Goal: Task Accomplishment & Management: Manage account settings

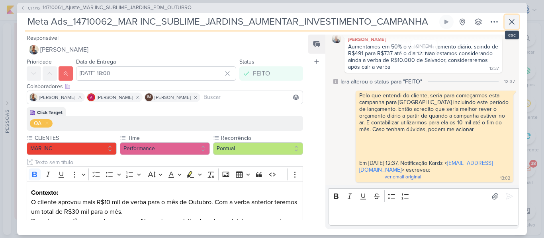
scroll to position [206, 0]
click at [511, 19] on icon at bounding box center [512, 22] width 10 height 10
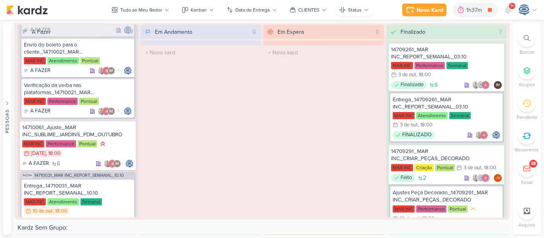
scroll to position [108, 0]
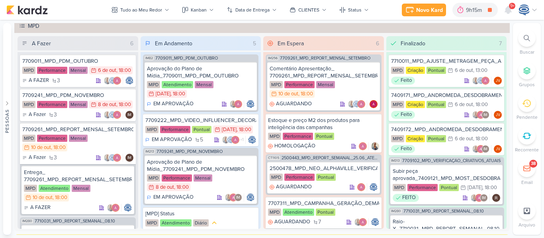
scroll to position [716, 0]
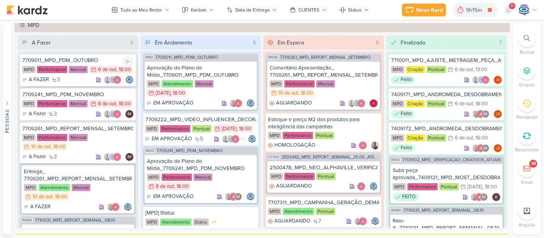
click at [104, 74] on div "MPD Performance Mensal 6/10 6 de out , 18:00" at bounding box center [77, 70] width 111 height 9
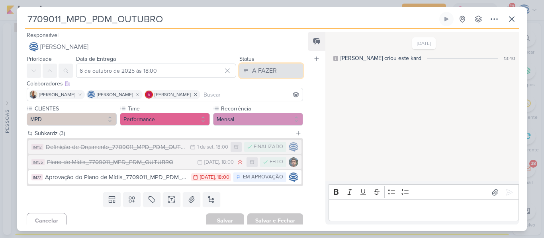
click at [262, 75] on div "A FAZER" at bounding box center [264, 71] width 25 height 10
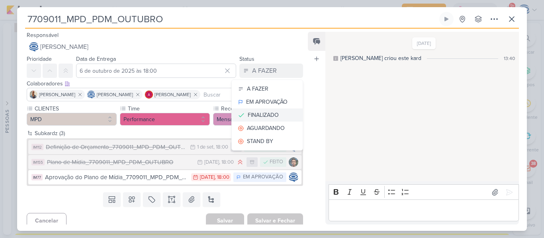
click at [263, 116] on div "FINALIZADO" at bounding box center [263, 115] width 31 height 8
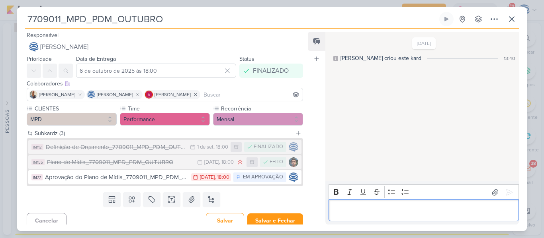
click at [370, 216] on div "Editor editing area: main" at bounding box center [423, 211] width 190 height 22
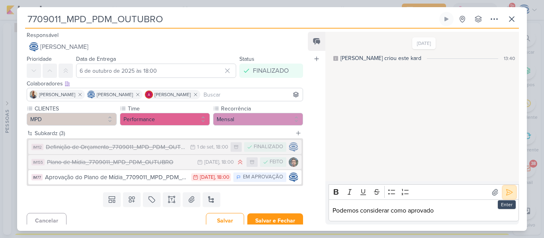
click at [505, 192] on icon at bounding box center [509, 193] width 8 height 8
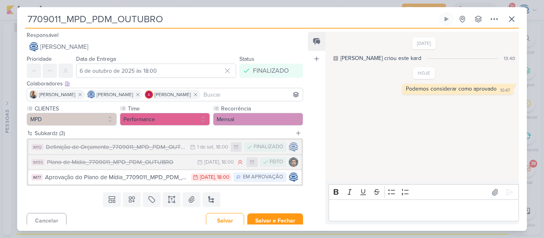
drag, startPoint x: 188, startPoint y: 20, endPoint x: 22, endPoint y: 13, distance: 166.1
click at [21, 16] on div "7709011_MPD_PDM_OUTUBRO Criado por Isabella nenhum grupo disponível" at bounding box center [271, 121] width 509 height 219
click at [213, 198] on button at bounding box center [212, 200] width 18 height 14
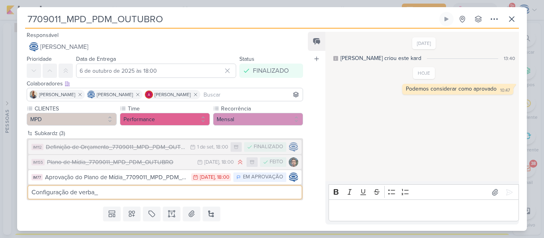
paste input "7709011_MPD_PDM_OUTUBRO"
type input "Configuração de verba_7709011_MPD_PDM_OUTUBRO"
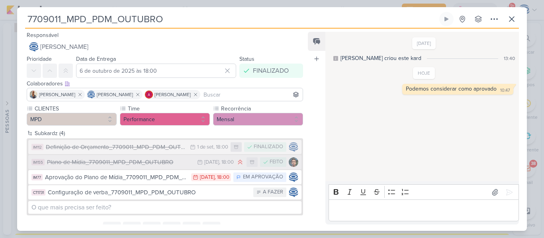
click at [181, 162] on div "Plano de Mídia_7709011_MPD_PDM_OUTUBRO" at bounding box center [120, 162] width 146 height 9
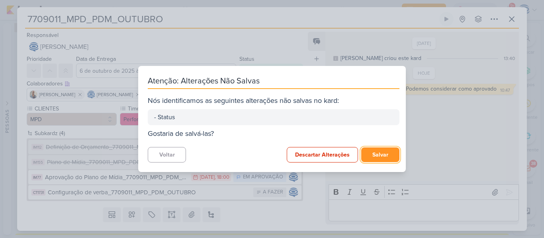
click at [366, 155] on button "Salvar" at bounding box center [380, 155] width 38 height 15
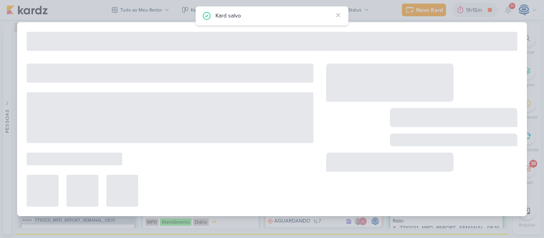
type input "Plano de Mídia_7709011_MPD_PDM_OUTUBRO"
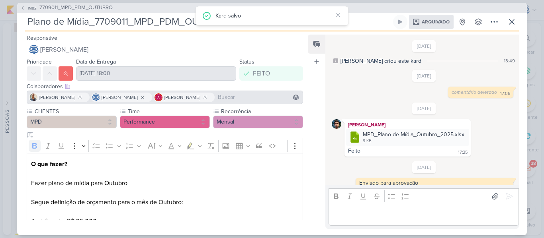
scroll to position [63, 0]
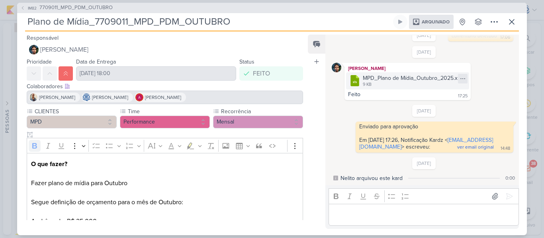
click at [459, 76] on icon at bounding box center [462, 79] width 6 height 6
click at [451, 87] on div "Baixar" at bounding box center [452, 87] width 15 height 8
click at [99, 9] on span "7709011_MPD_PDM_OUTUBRO" at bounding box center [75, 8] width 73 height 8
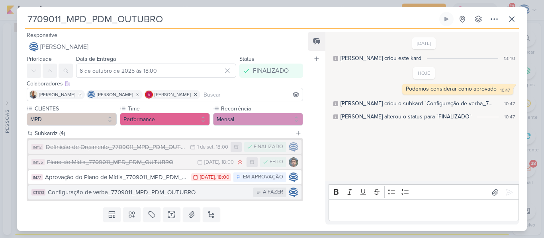
click at [127, 193] on div "Configuração de verba_7709011_MPD_PDM_OUTUBRO" at bounding box center [148, 192] width 201 height 9
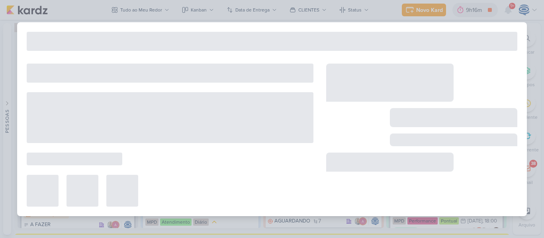
type input "Configuração de verba_7709011_MPD_PDM_OUTUBRO"
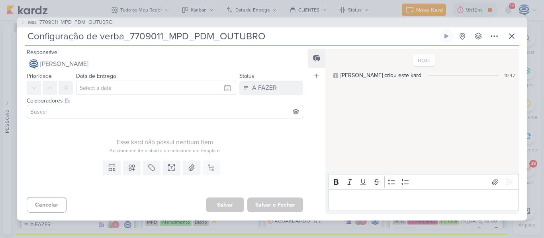
click at [115, 119] on div "Colaboradores Este kard pode ser visível a usuários da sua organização Este kar…" at bounding box center [161, 108] width 289 height 27
click at [116, 114] on input at bounding box center [165, 112] width 272 height 10
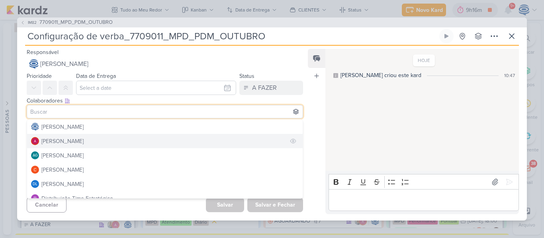
click at [105, 145] on button "[PERSON_NAME]" at bounding box center [164, 141] width 275 height 14
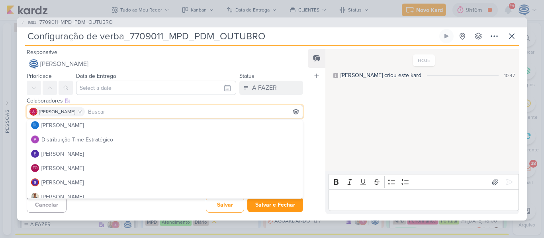
scroll to position [67, 0]
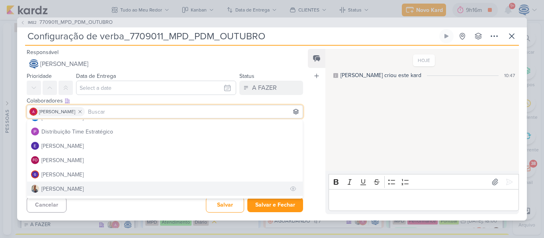
click at [77, 188] on button "[PERSON_NAME]" at bounding box center [164, 189] width 275 height 14
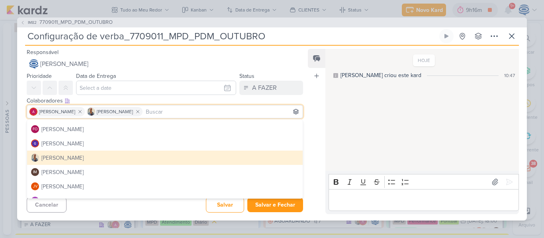
scroll to position [99, 0]
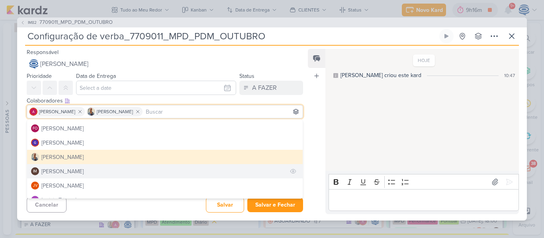
click at [84, 171] on div "[PERSON_NAME]" at bounding box center [62, 172] width 42 height 8
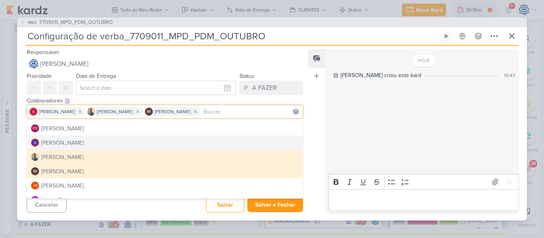
click at [309, 121] on div "Feed Atrelar email Solte o email para atrelar ao kard" at bounding box center [317, 132] width 18 height 166
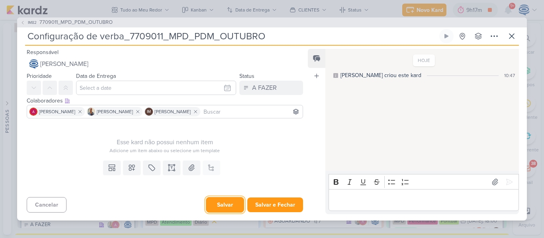
click at [222, 206] on button "Salvar" at bounding box center [225, 205] width 38 height 16
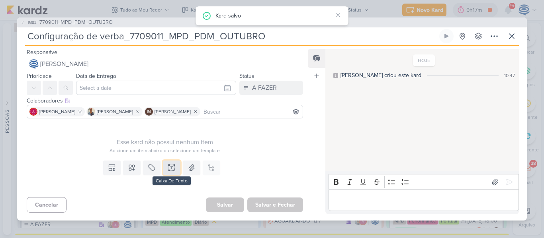
click at [172, 168] on icon at bounding box center [172, 168] width 0 height 2
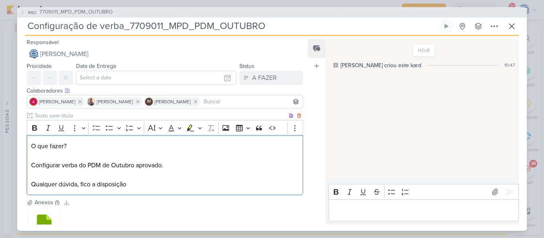
drag, startPoint x: 71, startPoint y: 146, endPoint x: 32, endPoint y: 144, distance: 39.1
click at [32, 144] on p "O que fazer? Configurar verba do PDM de Outubro aprovado. Qualquer dúvida, fico…" at bounding box center [164, 166] width 267 height 48
click at [33, 134] on button "Bold" at bounding box center [35, 128] width 12 height 12
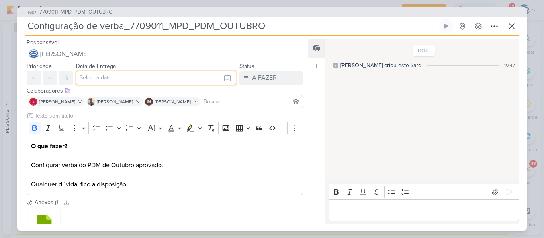
click at [107, 77] on input "text" at bounding box center [156, 78] width 160 height 14
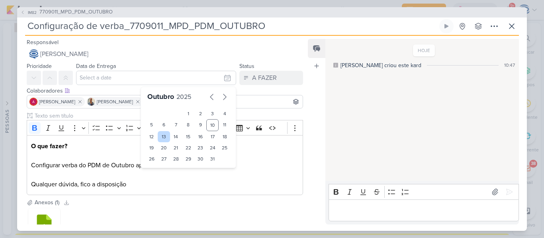
click at [162, 136] on div "13" at bounding box center [164, 136] width 12 height 11
click at [173, 137] on div "14" at bounding box center [176, 136] width 12 height 11
type input "14 de outubro de 2025 às 23:59"
click at [162, 175] on select "00 01 02 03 04 05 06 07 08 09 10 11 12 13 14 15 16 17 18 19 20 21 22 23" at bounding box center [163, 173] width 11 height 10
select select "18"
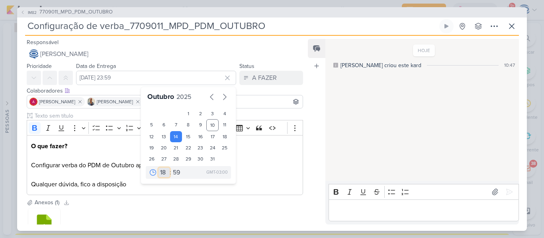
click at [158, 168] on select "00 01 02 03 04 05 06 07 08 09 10 11 12 13 14 15 16 17 18 19 20 21 22 23" at bounding box center [163, 173] width 11 height 10
type input "14 de outubro de 2025 às 18:59"
click at [174, 172] on select "00 05 10 15 20 25 30 35 40 45 50 55 59" at bounding box center [176, 173] width 11 height 10
select select "0"
click at [171, 168] on select "00 05 10 15 20 25 30 35 40 45 50 55 59" at bounding box center [176, 173] width 11 height 10
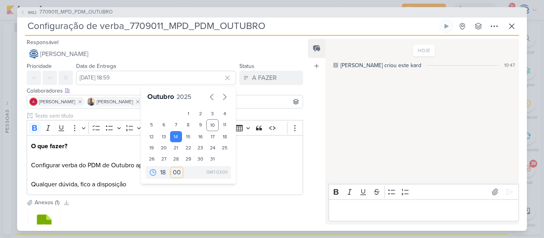
type input "14 de outubro de 2025 às 18:00"
click at [49, 80] on icon at bounding box center [50, 78] width 6 height 6
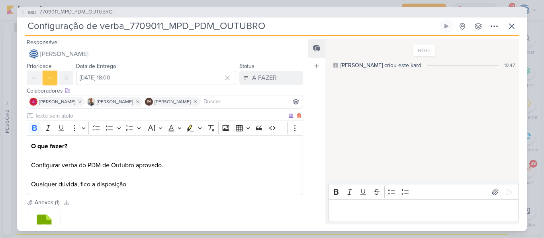
scroll to position [61, 0]
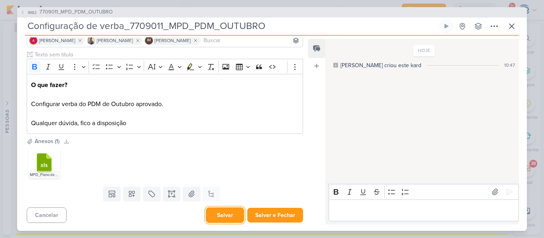
click at [216, 211] on button "Salvar" at bounding box center [225, 216] width 38 height 16
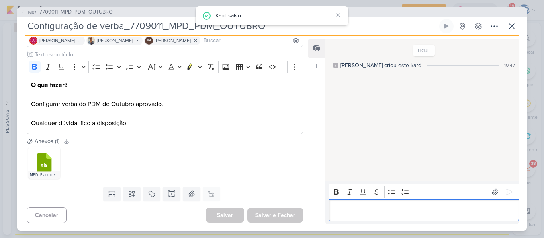
click at [339, 212] on p "Editor editing area: main" at bounding box center [423, 211] width 182 height 10
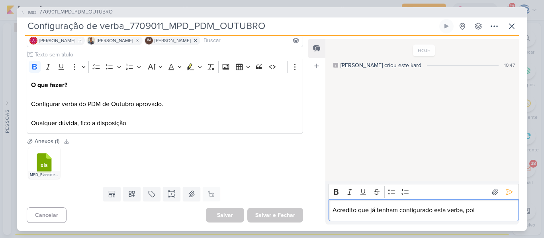
click at [481, 211] on p "Acredito que já tenham configurado esta verba, poi" at bounding box center [423, 211] width 182 height 10
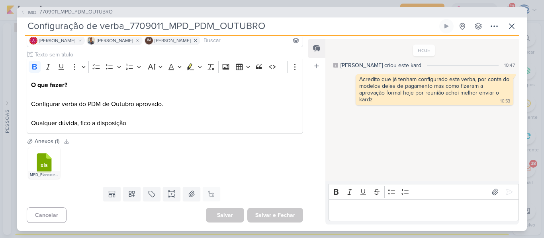
drag, startPoint x: 293, startPoint y: 25, endPoint x: 0, endPoint y: 30, distance: 293.0
click at [0, 30] on div "IM82 7709011_MPD_PDM_OUTUBRO Configuração de verba_7709011_MPD_PDM_OUTUBRO" at bounding box center [272, 119] width 544 height 238
click at [513, 26] on icon at bounding box center [512, 26] width 10 height 10
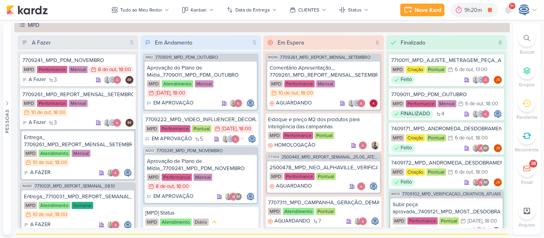
click at [525, 40] on icon at bounding box center [526, 38] width 6 height 6
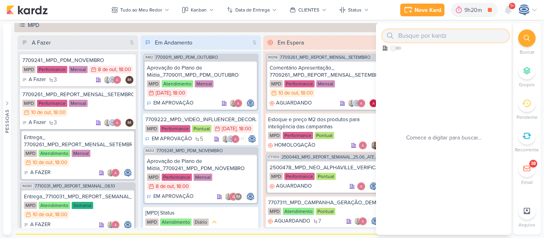
paste input "Configuração de verba_7709011_MPD_PDM_OUTUBRO"
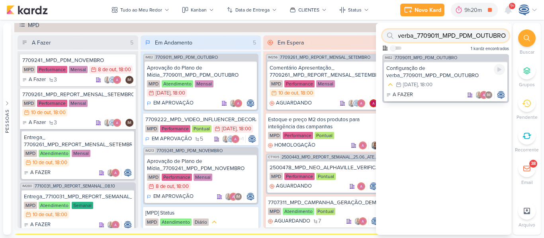
type input "Configuração de verba_7709011_MPD_PDM_OUTUBRO"
click at [436, 76] on div "Configuração de verba_7709011_MPD_PDM_OUTUBRO" at bounding box center [445, 72] width 119 height 14
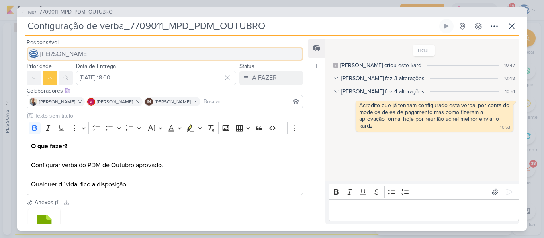
click at [87, 56] on span "[PERSON_NAME]" at bounding box center [64, 54] width 48 height 10
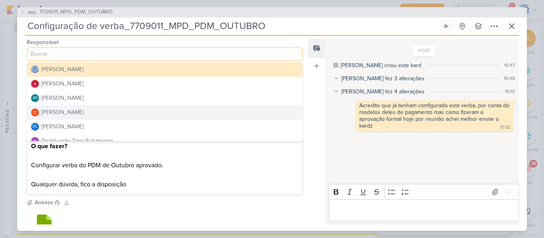
scroll to position [42, 0]
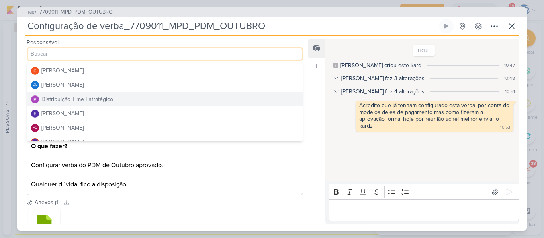
click at [83, 98] on div "Distribuição Time Estratégico" at bounding box center [77, 99] width 72 height 8
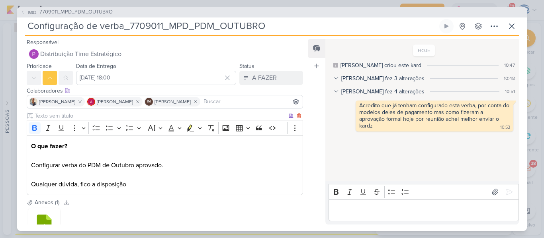
scroll to position [61, 0]
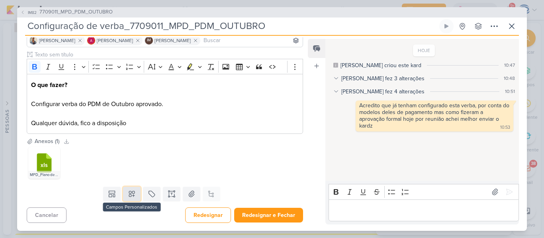
click at [128, 197] on icon at bounding box center [132, 194] width 8 height 8
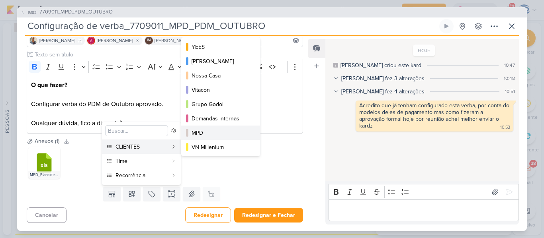
click at [200, 133] on div "MPD" at bounding box center [220, 133] width 59 height 8
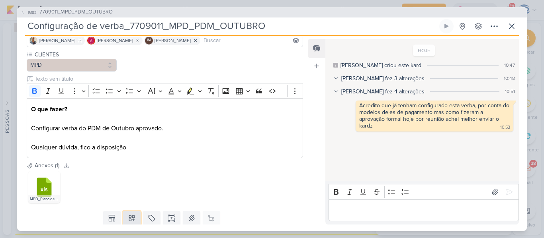
click at [133, 218] on icon at bounding box center [132, 219] width 8 height 8
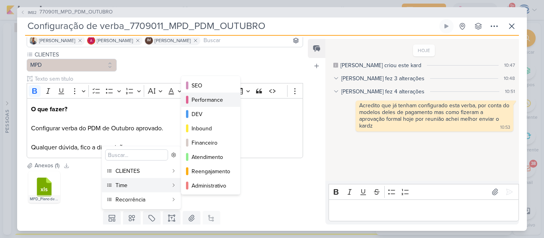
click at [206, 98] on div "Performance" at bounding box center [210, 100] width 39 height 8
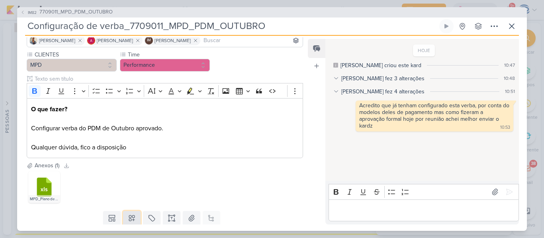
click at [129, 220] on icon at bounding box center [132, 219] width 6 height 6
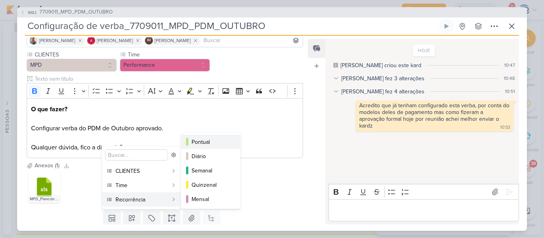
click at [191, 137] on button "Pontual" at bounding box center [210, 142] width 59 height 14
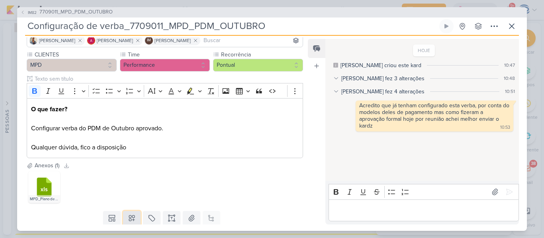
click at [125, 218] on button at bounding box center [132, 218] width 18 height 14
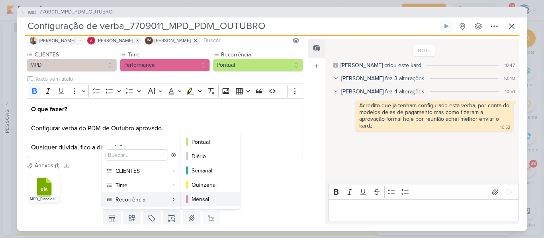
click at [212, 200] on div "Mensal" at bounding box center [210, 199] width 39 height 8
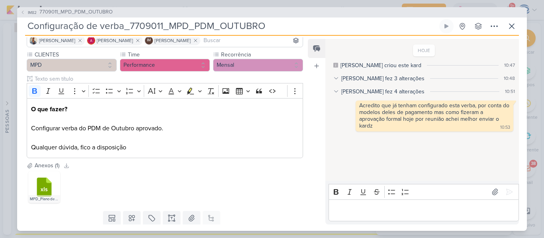
scroll to position [86, 0]
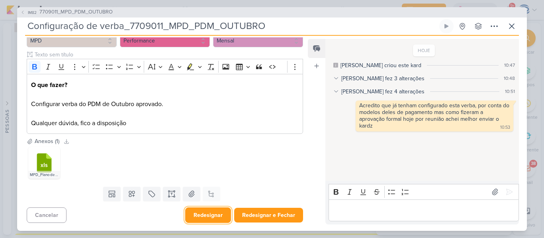
click at [210, 218] on button "Redesignar" at bounding box center [208, 216] width 46 height 16
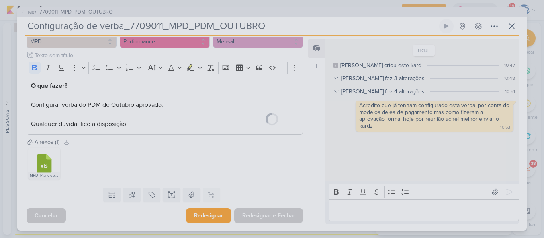
scroll to position [85, 0]
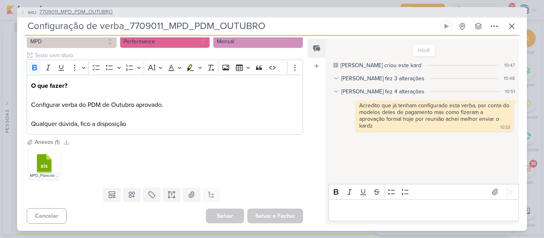
click at [102, 12] on span "7709011_MPD_PDM_OUTUBRO" at bounding box center [75, 12] width 73 height 8
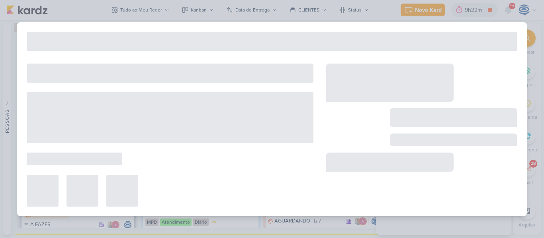
type input "7709011_MPD_PDM_OUTUBRO"
type input "6 de outubro de 2025 às 18:00"
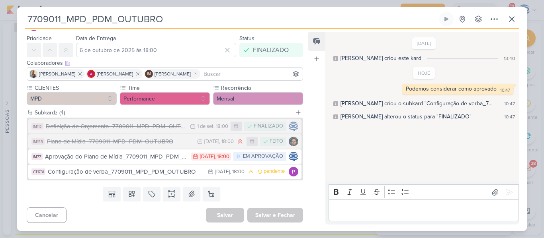
scroll to position [0, 0]
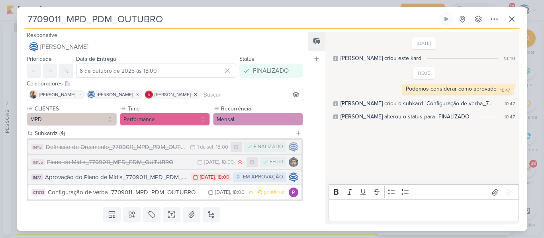
click at [170, 179] on div "Aprovação do Plano de Mídia_7709011_MPD_PDM_OUTUBRO" at bounding box center [116, 177] width 142 height 9
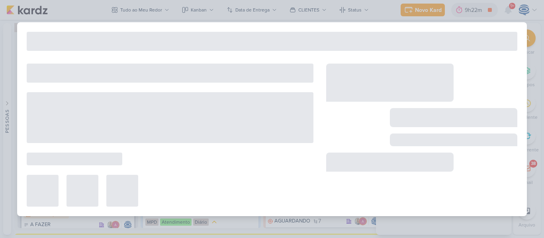
type input "Aprovação do Plano de Mídia_7709011_MPD_PDM_OUTUBRO"
type input "5 de setembro de 2025 às 18:00"
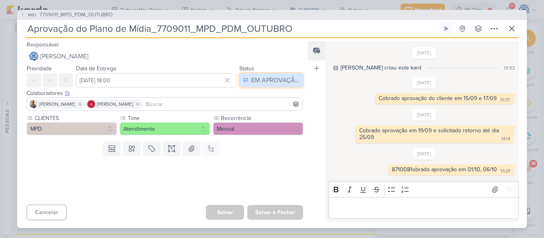
click at [275, 78] on div "EM APROVAÇÃO" at bounding box center [275, 81] width 48 height 10
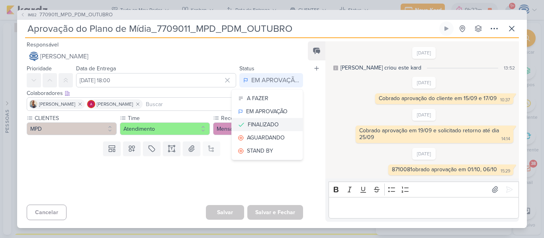
click at [272, 126] on div "FINALIZADO" at bounding box center [263, 125] width 31 height 8
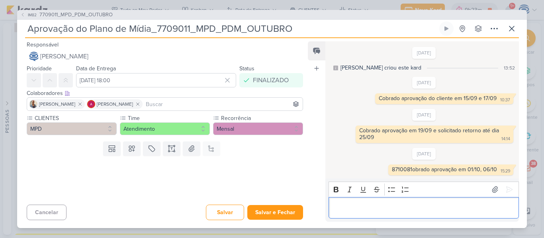
click at [375, 201] on div "Editor editing area: main" at bounding box center [423, 208] width 190 height 22
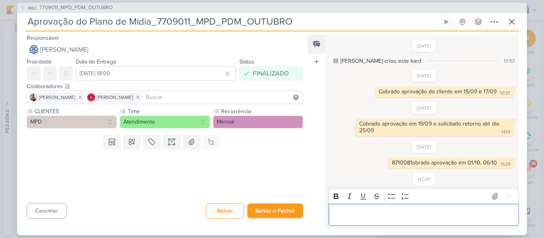
scroll to position [18, 0]
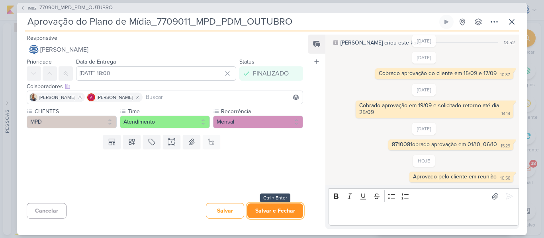
click at [269, 205] on button "Salvar e Fechar" at bounding box center [275, 211] width 56 height 15
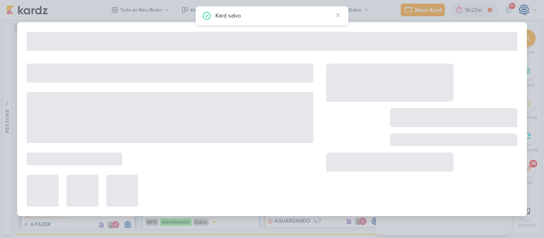
type input "7709011_MPD_PDM_OUTUBRO"
type input "6 de outubro de 2025 às 18:00"
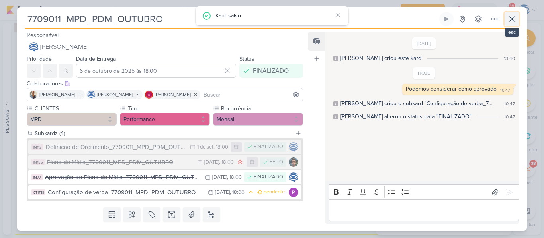
click at [511, 21] on icon at bounding box center [512, 19] width 10 height 10
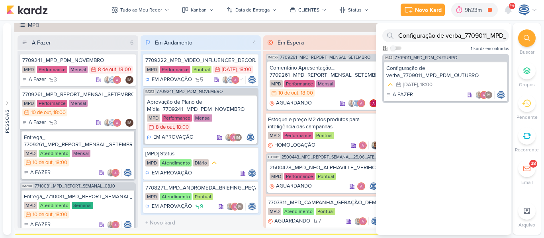
click at [520, 35] on div at bounding box center [527, 38] width 18 height 18
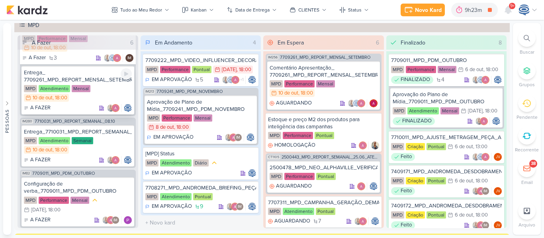
scroll to position [66, 0]
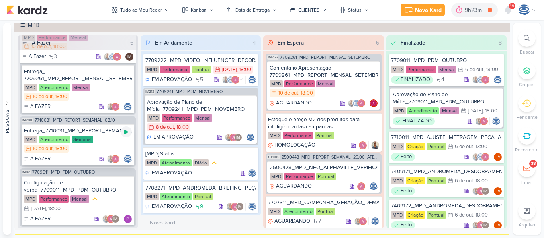
click at [124, 135] on icon at bounding box center [126, 132] width 4 height 4
